Goal: Ask a question

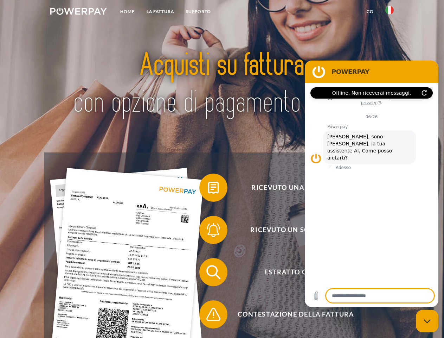
click at [78, 12] on img at bounding box center [78, 11] width 57 height 7
click at [390, 12] on img at bounding box center [390, 10] width 8 height 8
click at [370, 12] on link "CG" at bounding box center [370, 11] width 19 height 13
click at [208, 189] on span at bounding box center [202, 187] width 35 height 35
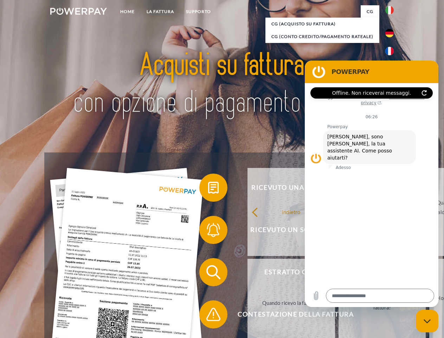
click at [208, 231] on div "Ricevuto una fattura? Ricevuto un sollecito? Estratto conto indietro" at bounding box center [221, 292] width 355 height 281
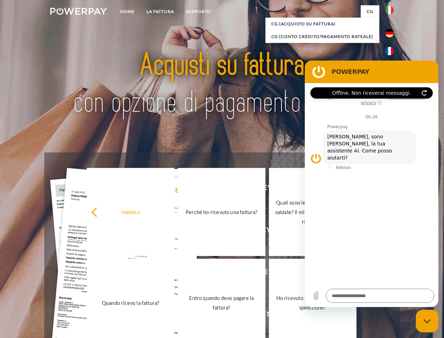
click at [208, 273] on link "Entro quando devo pagare la fattura?" at bounding box center [222, 303] width 88 height 88
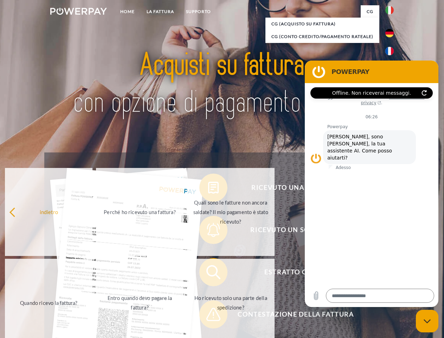
click at [208, 316] on span at bounding box center [202, 314] width 35 height 35
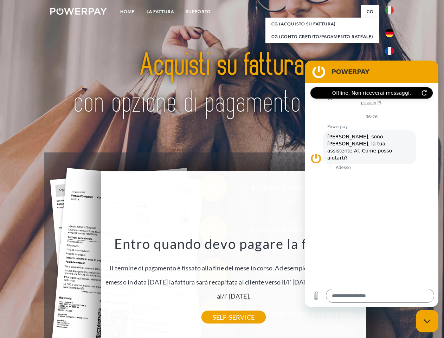
click at [427, 321] on icon "Chiudi la finestra di messaggistica" at bounding box center [427, 321] width 7 height 5
type textarea "*"
